Goal: Transaction & Acquisition: Purchase product/service

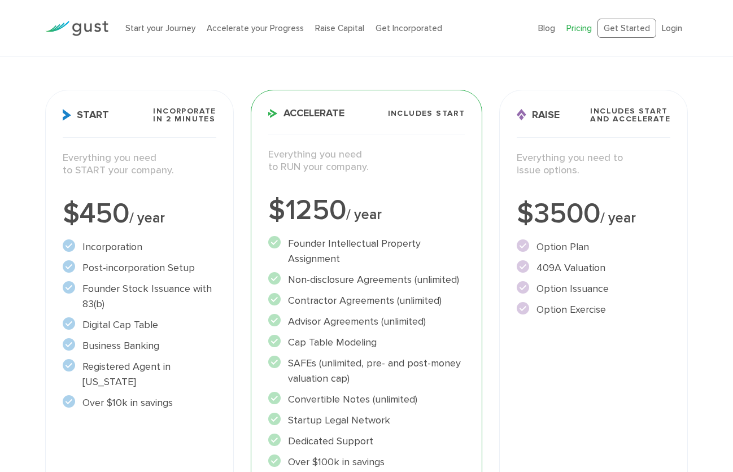
click at [33, 220] on div "Choose Your Plan Upgrade anytime Start Incorporate in 2 Minutes Everything you …" at bounding box center [366, 267] width 733 height 619
click at [24, 268] on div "Choose Your Plan Upgrade anytime Start Incorporate in 2 Minutes Everything you …" at bounding box center [366, 267] width 733 height 619
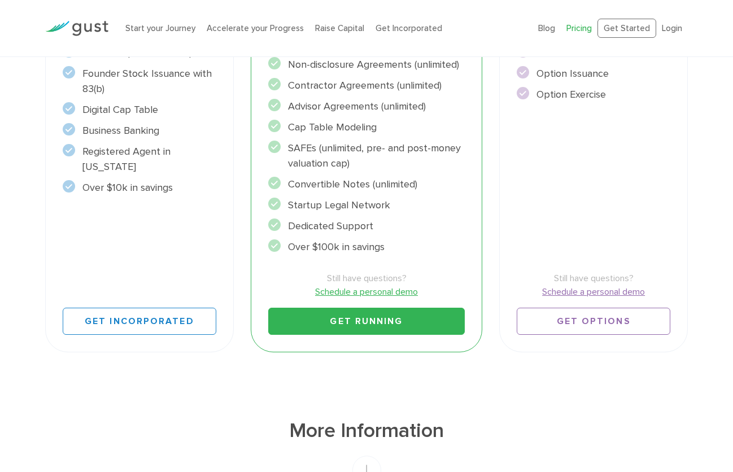
scroll to position [406, 0]
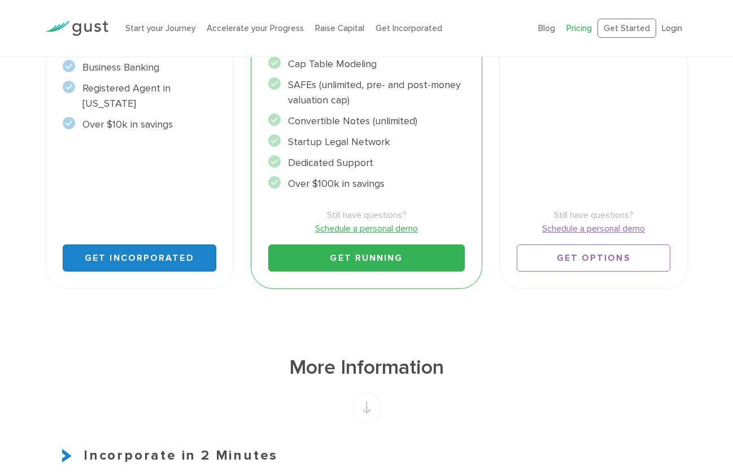
click at [124, 259] on link "Get Incorporated" at bounding box center [140, 258] width 154 height 27
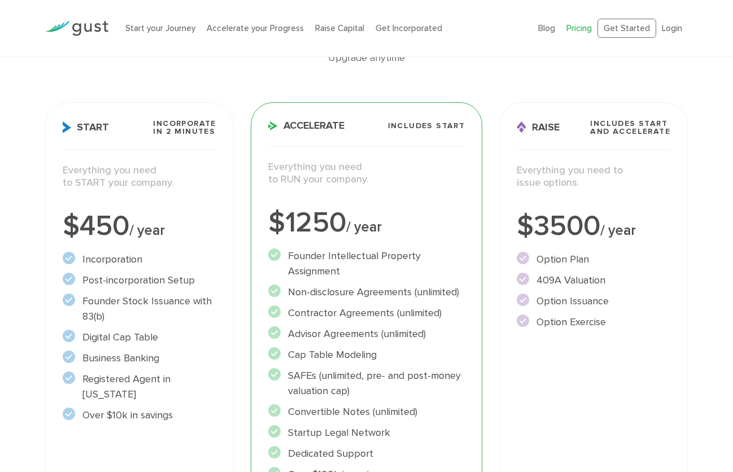
scroll to position [287, 0]
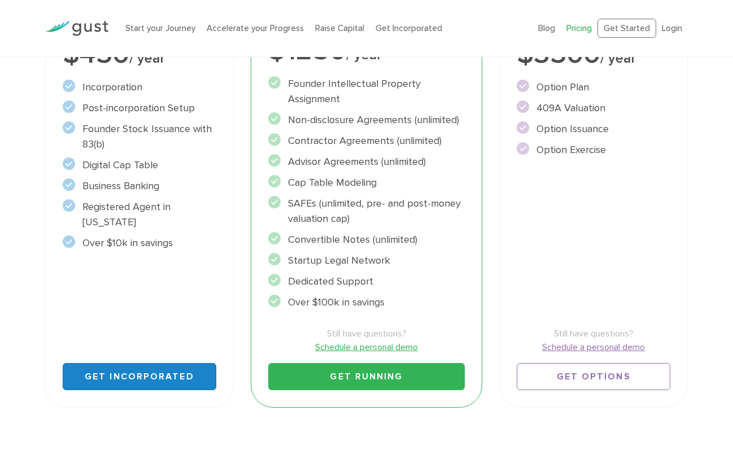
click at [136, 378] on link "Get Incorporated" at bounding box center [140, 376] width 154 height 27
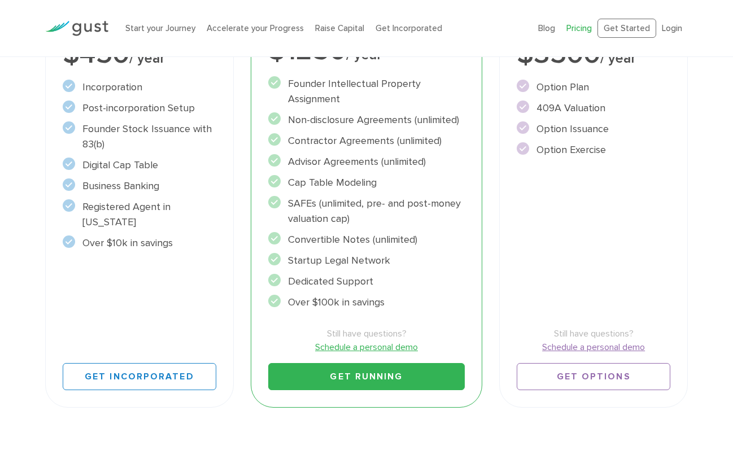
click at [711, 304] on div "Choose Your Plan Upgrade anytime Start Incorporate in 2 Minutes Everything you …" at bounding box center [366, 107] width 733 height 619
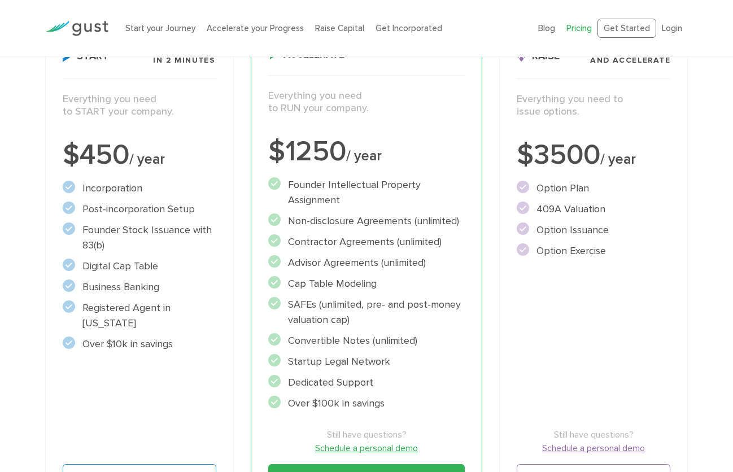
scroll to position [181, 0]
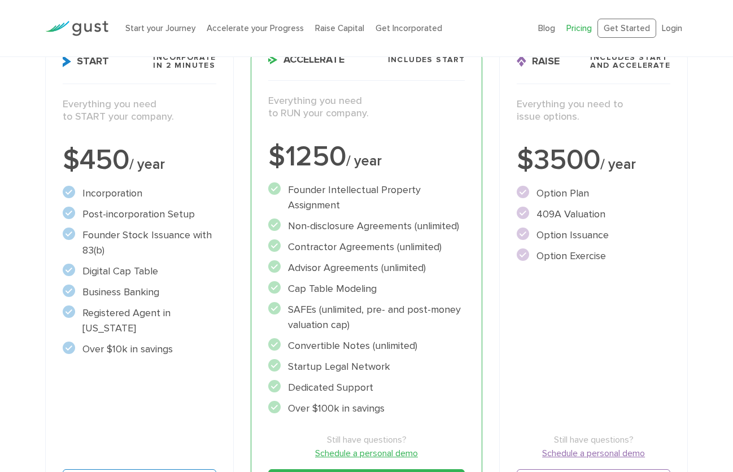
click at [92, 194] on li "Incorporation" at bounding box center [140, 193] width 154 height 15
click at [155, 269] on li "Digital Cap Table" at bounding box center [140, 271] width 154 height 15
click at [136, 383] on div "Start Incorporate in 2 Minutes Everything you need to START your company. $450 …" at bounding box center [139, 275] width 189 height 478
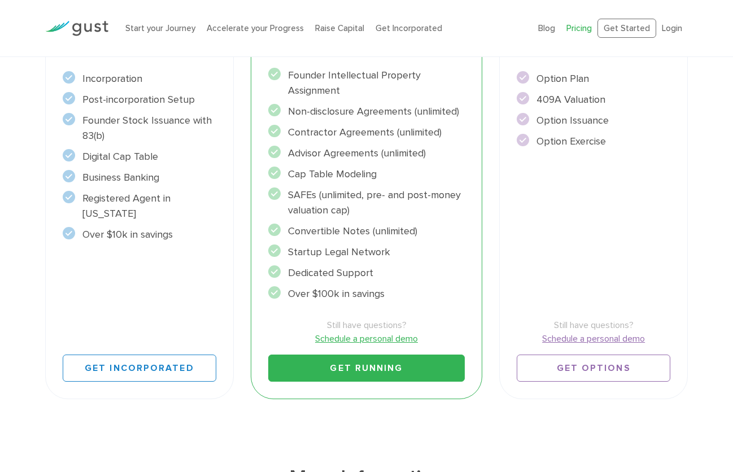
scroll to position [299, 0]
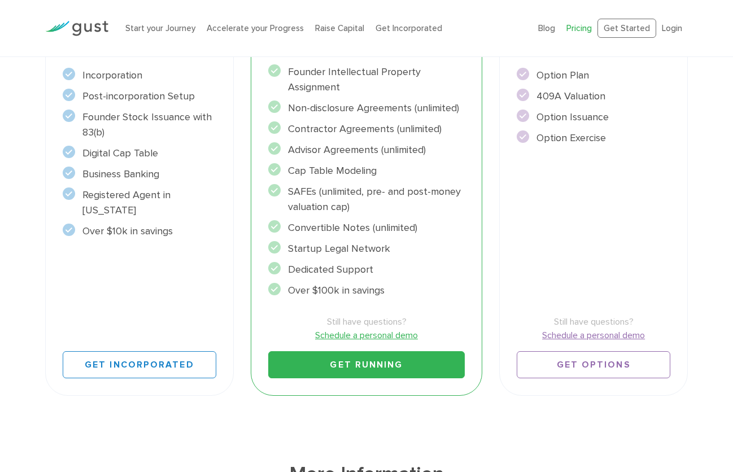
click at [141, 273] on div "Start Incorporate in 2 Minutes Everything you need to START your company. $450 …" at bounding box center [139, 157] width 189 height 478
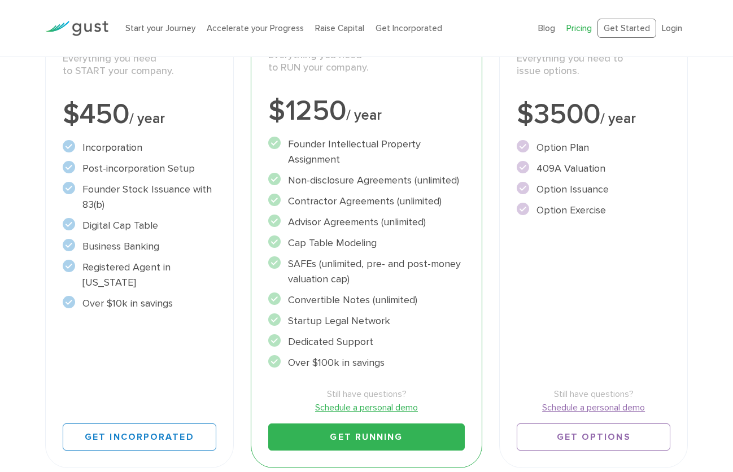
scroll to position [164, 0]
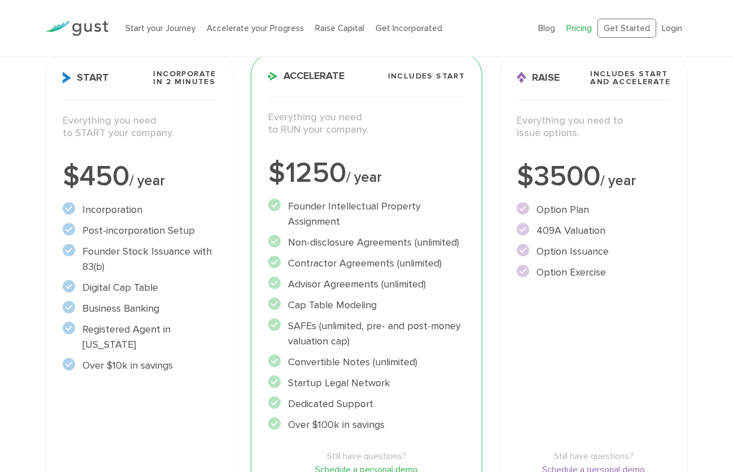
click at [175, 420] on div "Start Incorporate in 2 Minutes Everything you need to START your company. $450 …" at bounding box center [139, 292] width 189 height 478
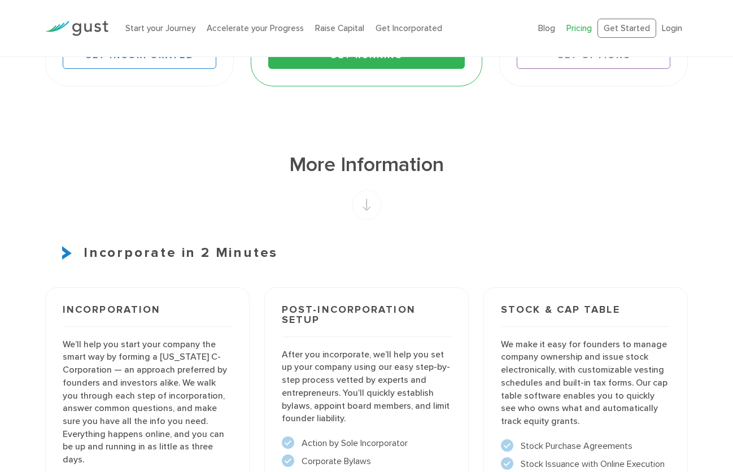
scroll to position [789, 0]
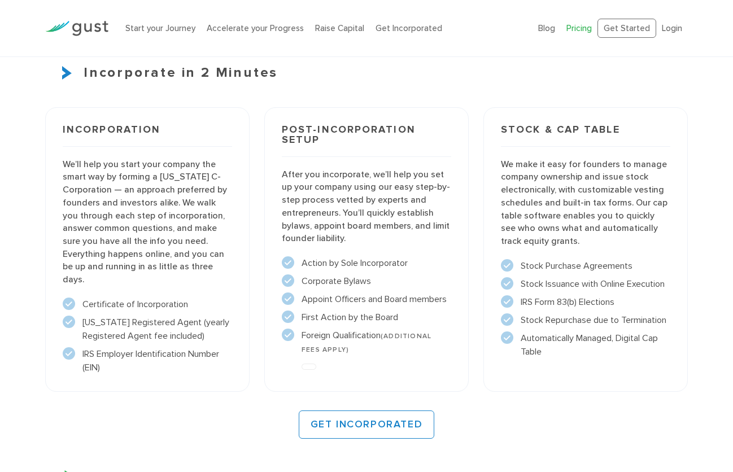
click at [511, 410] on div "Incorporate in 2 Minutes Incorporation We’ll help you start your company the sm…" at bounding box center [366, 251] width 643 height 376
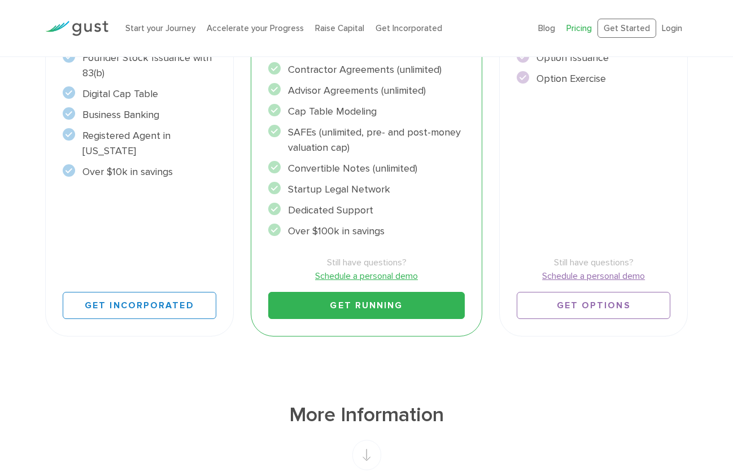
scroll to position [343, 0]
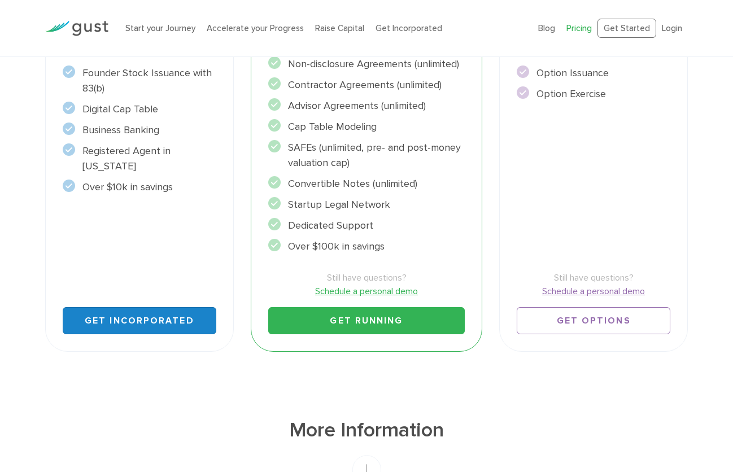
click at [155, 321] on link "Get Incorporated" at bounding box center [140, 320] width 154 height 27
